Goal: Use online tool/utility: Utilize a website feature to perform a specific function

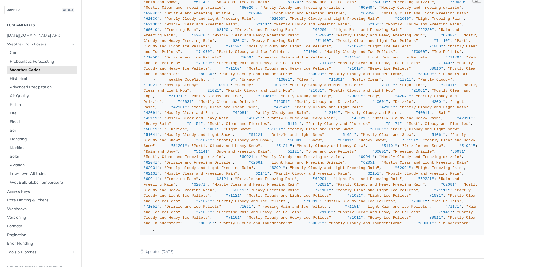
scroll to position [1398, 0]
click at [35, 105] on span "Pollen" at bounding box center [43, 105] width 66 height 6
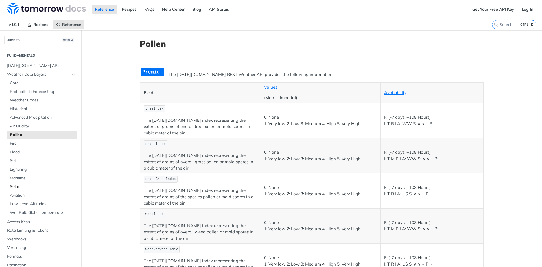
click at [25, 188] on span "Solar" at bounding box center [43, 187] width 66 height 6
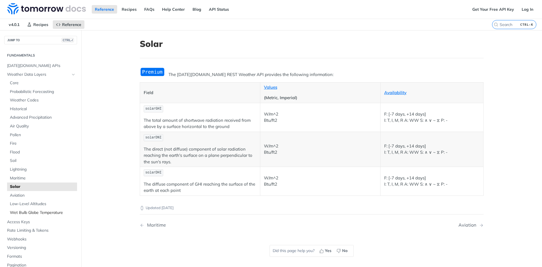
click at [28, 213] on span "Wet Bulb Globe Temperature" at bounding box center [43, 213] width 66 height 6
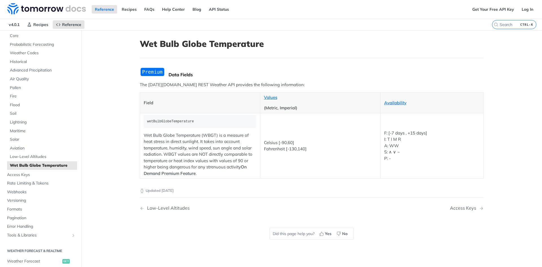
scroll to position [47, 0]
click at [33, 224] on span "Error Handling" at bounding box center [41, 226] width 69 height 6
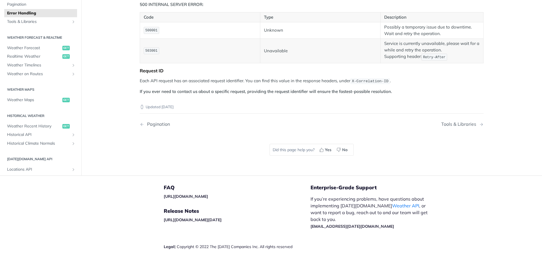
scroll to position [527, 0]
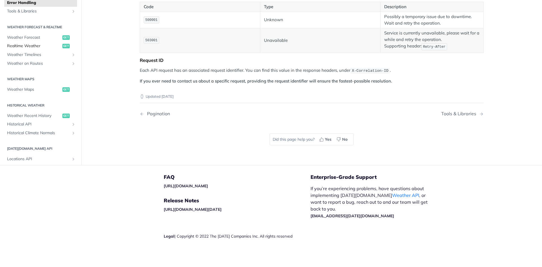
click at [42, 49] on link "Realtime Weather get" at bounding box center [40, 46] width 73 height 8
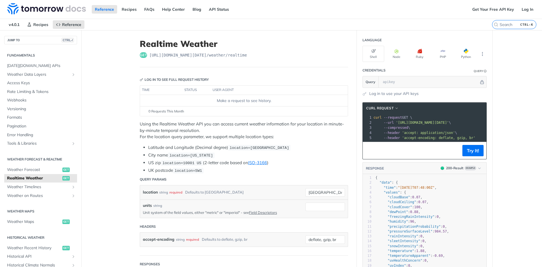
click at [248, 100] on div "Make a request to see history." at bounding box center [243, 101] width 203 height 6
click at [472, 156] on button "Try It!" at bounding box center [472, 150] width 21 height 11
click at [400, 79] on input "text" at bounding box center [429, 81] width 99 height 11
paste input "PS C:\Users\ImperialOfficer\runningEnviroment> $response | Get-Member TypeName:…"
type input "PS C:\Users\ImperialOfficer\runningEnviroment> $response | Get-Member TypeName:…"
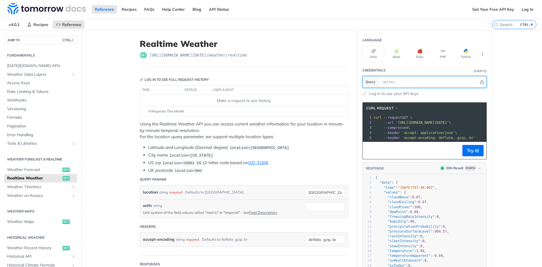
click at [404, 79] on input "text" at bounding box center [429, 81] width 99 height 11
paste input "curl.exe --request GET --url "[URL][DOMAIN_NAME][DATE][GEOGRAPHIC_DATA]""
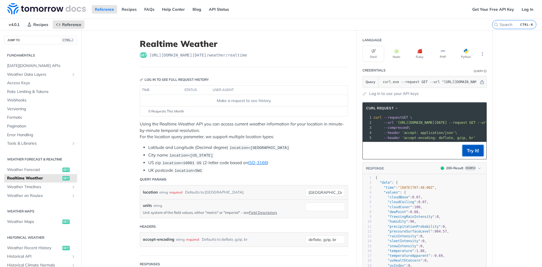
click at [468, 150] on button "Try It!" at bounding box center [472, 150] width 21 height 11
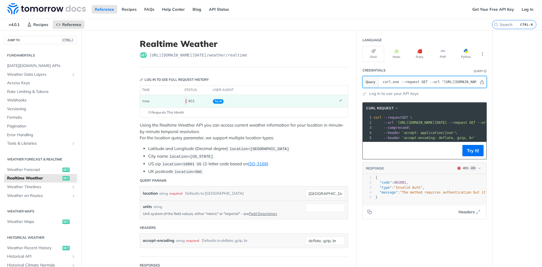
click at [397, 83] on input "curl.exe --request GET --url "[URL][DOMAIN_NAME][DATE][GEOGRAPHIC_DATA]"" at bounding box center [429, 81] width 99 height 11
click at [395, 83] on input "curl.exe --request GET --url "[URL][DOMAIN_NAME][DATE][GEOGRAPHIC_DATA]"" at bounding box center [429, 81] width 99 height 11
click at [475, 156] on button "Try It!" at bounding box center [472, 150] width 21 height 11
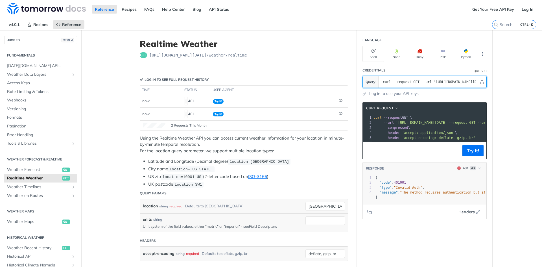
drag, startPoint x: 471, startPoint y: 83, endPoint x: 354, endPoint y: 86, distance: 117.1
drag, startPoint x: 443, startPoint y: 76, endPoint x: 438, endPoint y: 78, distance: 5.9
click at [438, 78] on section "Query /v4/weather/forecast?location=[GEOGRAPHIC_DATA]&apikey=iRQdlrBAHhrpdOEXSY…" at bounding box center [424, 82] width 124 height 12
drag, startPoint x: 447, startPoint y: 82, endPoint x: 331, endPoint y: 95, distance: 117.0
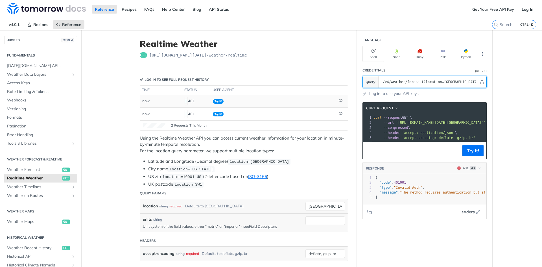
drag, startPoint x: 443, startPoint y: 78, endPoint x: 307, endPoint y: 100, distance: 137.8
type input "XSYJHAzufRI9iTu23""
drag, startPoint x: 415, startPoint y: 80, endPoint x: 334, endPoint y: 87, distance: 81.6
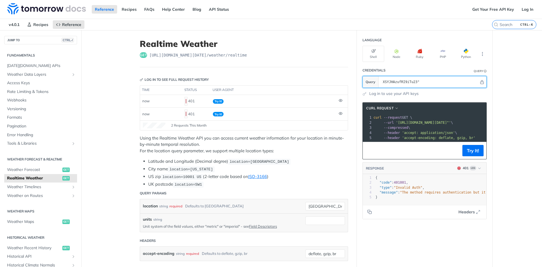
paste input "iRQdlrBAHhrpdOEXSYJHAzufRI9iTu23"
type input "iRQdlrBAHhrpdOEXSYJHAzufRI9iTu23"
click at [472, 156] on button "Try It!" at bounding box center [472, 150] width 21 height 11
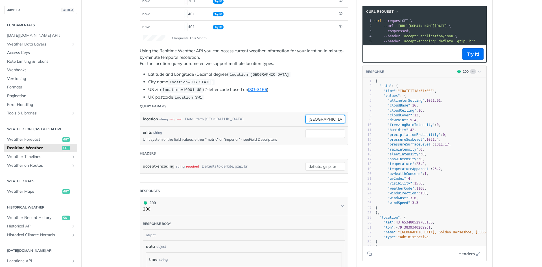
click at [323, 120] on input "[GEOGRAPHIC_DATA]" at bounding box center [325, 119] width 40 height 8
type input "t"
click at [309, 119] on input "[GEOGRAPHIC_DATA]" at bounding box center [325, 119] width 40 height 8
type input "[GEOGRAPHIC_DATA]"
click at [327, 102] on header "Query Params" at bounding box center [244, 105] width 208 height 11
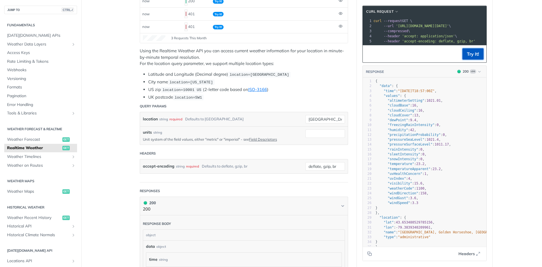
click at [470, 59] on button "Try It!" at bounding box center [472, 53] width 21 height 11
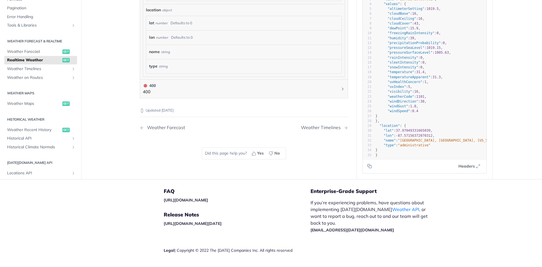
scroll to position [402, 0]
